Goal: Task Accomplishment & Management: Use online tool/utility

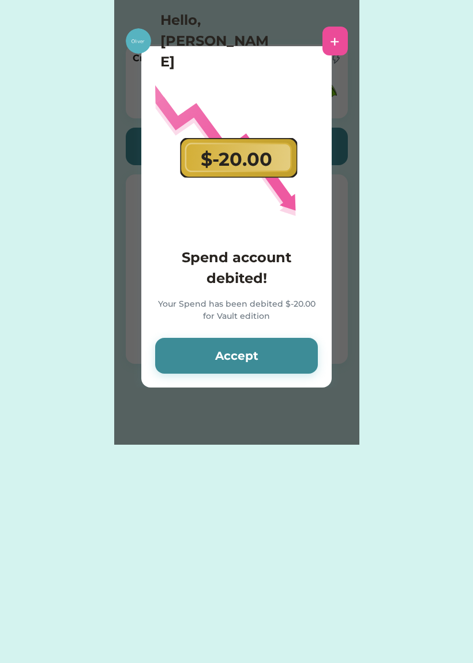
click at [255, 365] on button "Accept" at bounding box center [236, 356] width 163 height 36
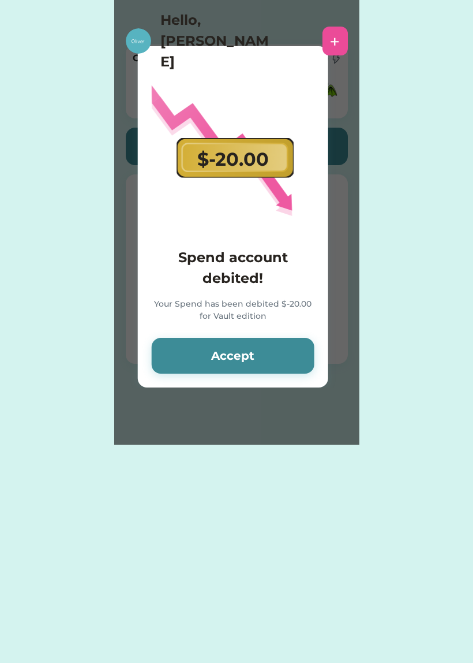
click at [275, 353] on button "Accept" at bounding box center [233, 356] width 163 height 36
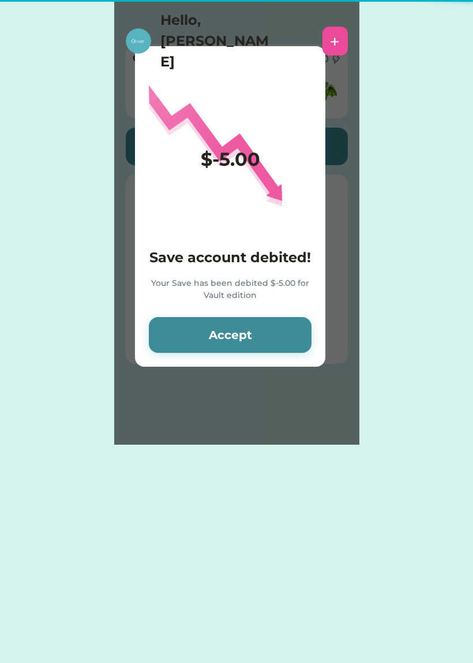
click at [250, 343] on button "Accept" at bounding box center [230, 335] width 163 height 36
click at [244, 352] on button "Accept" at bounding box center [230, 335] width 163 height 36
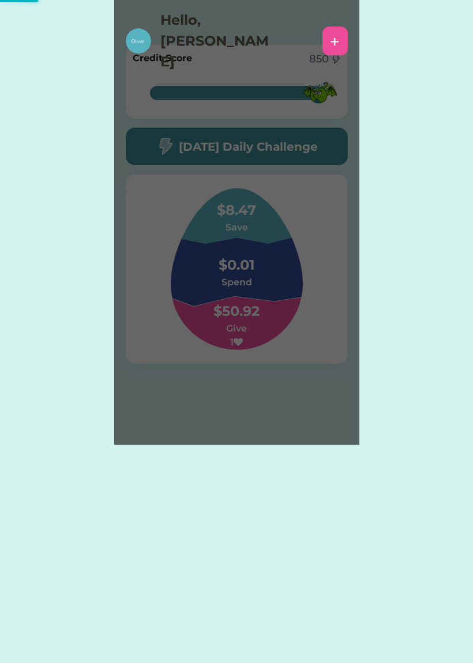
click at [263, 340] on div "Please wait $-5.00 Save account debited! Your Save has been debited $-5.00 for …" at bounding box center [236, 222] width 245 height 445
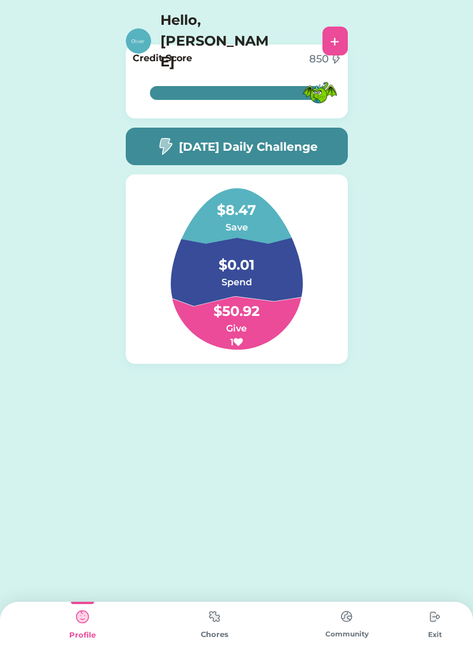
click at [283, 137] on div "[DATE] Daily Challenge" at bounding box center [237, 147] width 222 height 38
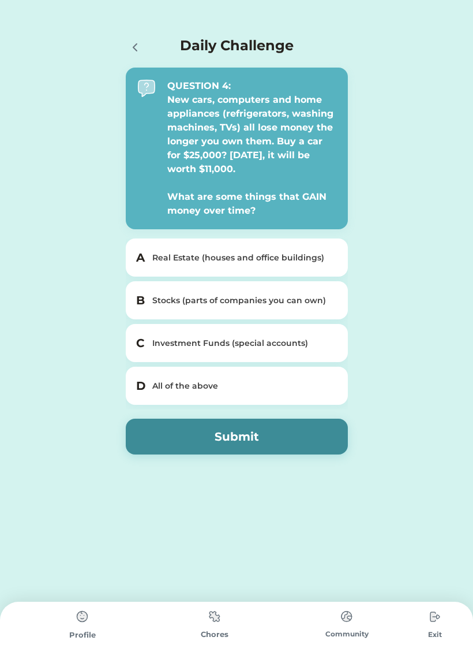
click at [276, 389] on div "All of the above" at bounding box center [243, 386] width 183 height 12
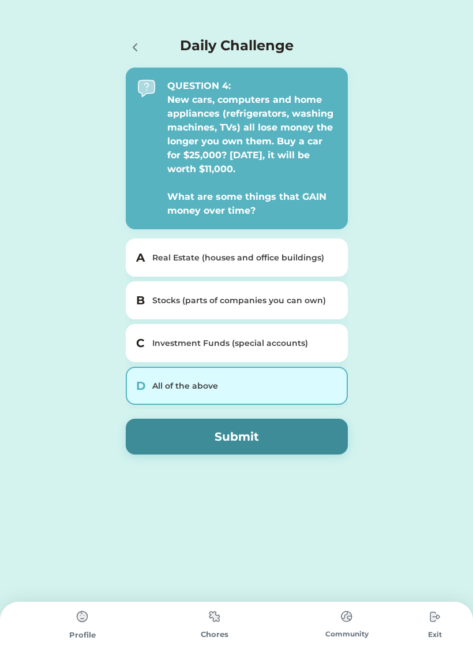
click at [283, 435] on button "Submit" at bounding box center [237, 437] width 222 height 36
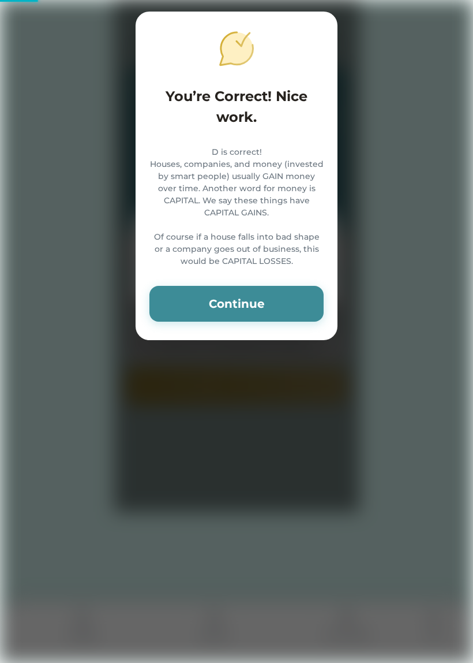
click at [262, 322] on button "Continue" at bounding box center [237, 304] width 174 height 36
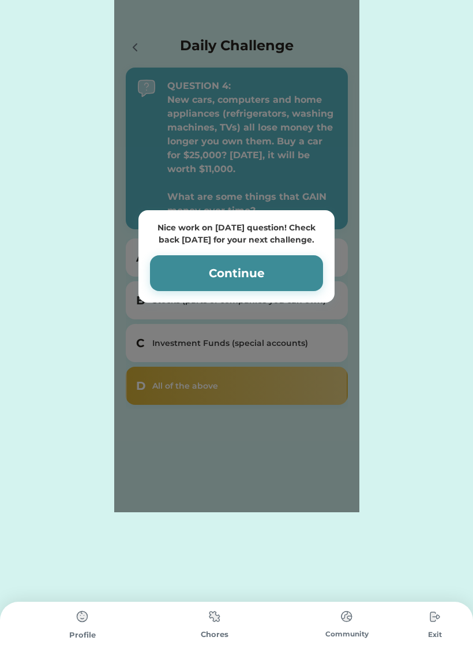
click at [258, 270] on button "Continue" at bounding box center [236, 273] width 173 height 36
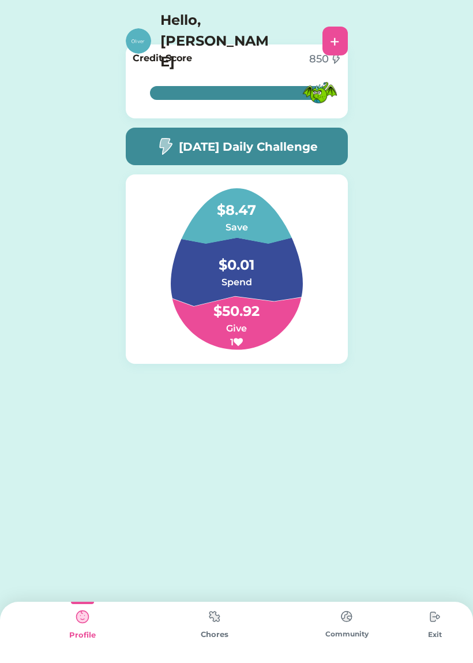
click at [220, 611] on img at bounding box center [214, 616] width 23 height 23
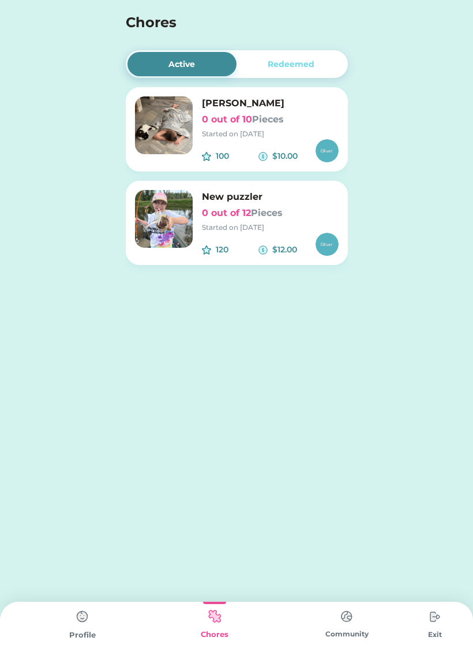
click at [223, 217] on h6 "0 out of 12 Pieces" at bounding box center [270, 213] width 137 height 14
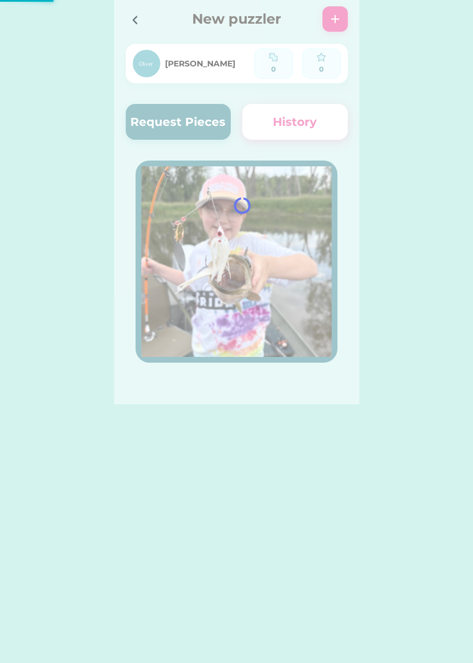
click at [185, 135] on div at bounding box center [236, 202] width 245 height 404
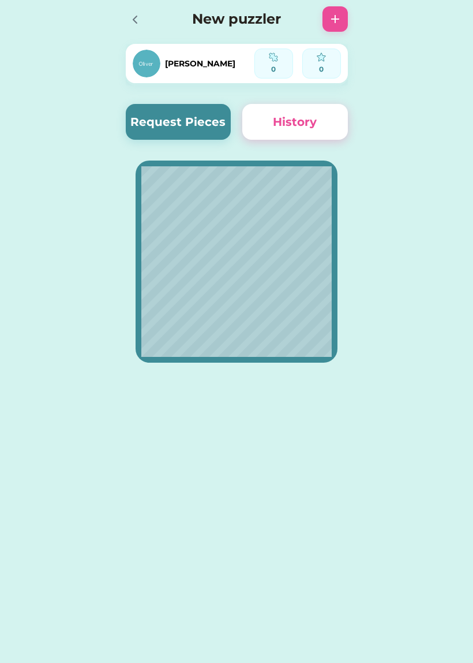
click at [178, 124] on button "Request Pieces" at bounding box center [179, 122] width 106 height 36
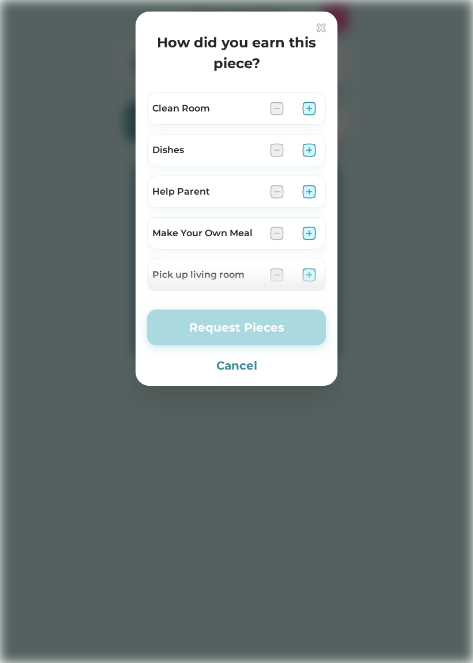
click at [311, 145] on img at bounding box center [310, 150] width 14 height 14
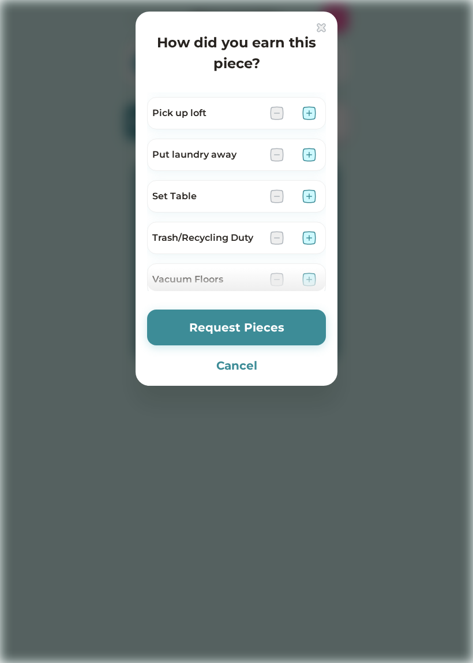
scroll to position [204, 0]
click at [311, 156] on img at bounding box center [310, 154] width 14 height 14
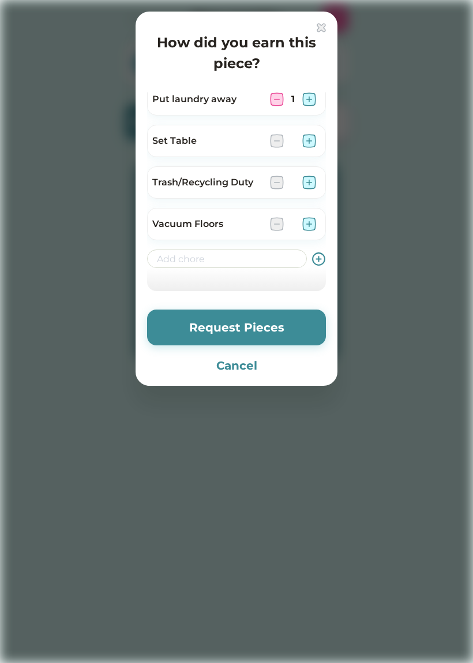
scroll to position [259, 0]
click at [286, 328] on button "Request Pieces" at bounding box center [236, 327] width 179 height 36
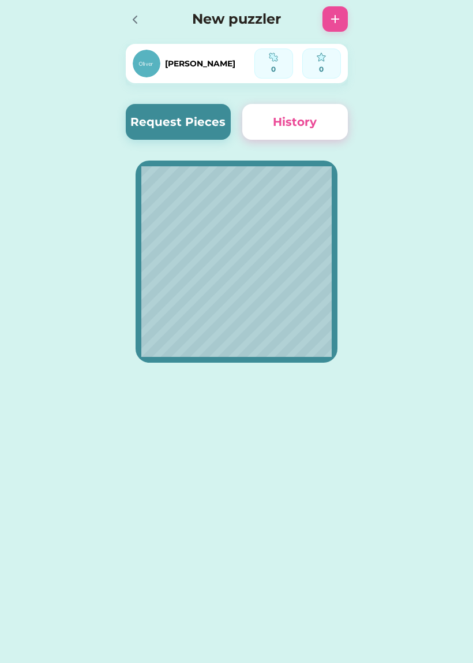
click at [194, 119] on button "Request Pieces" at bounding box center [179, 122] width 106 height 36
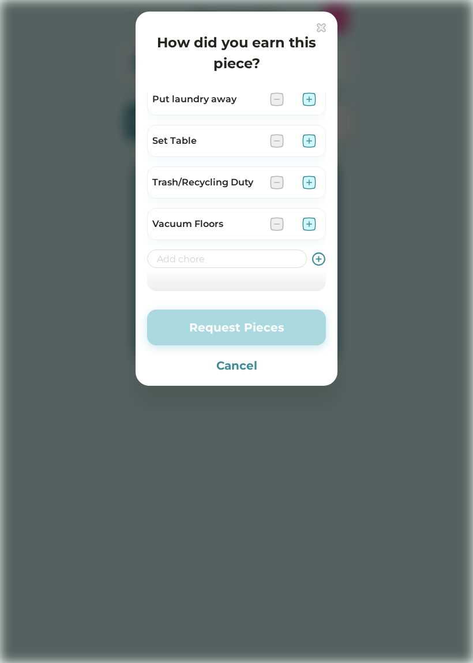
click at [311, 223] on img at bounding box center [310, 224] width 14 height 14
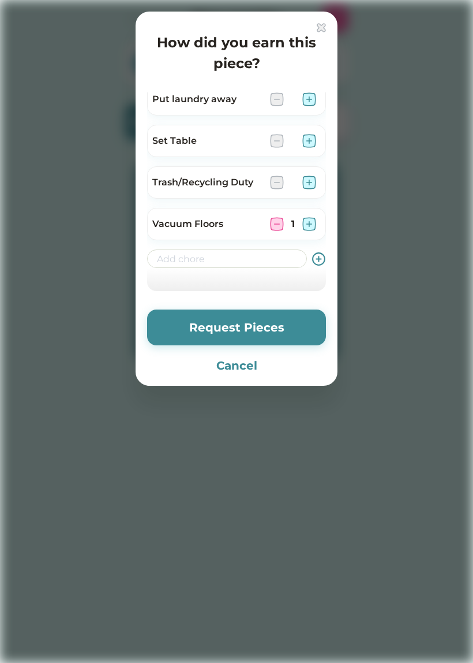
click at [304, 322] on button "Request Pieces" at bounding box center [236, 327] width 179 height 36
